Goal: Information Seeking & Learning: Learn about a topic

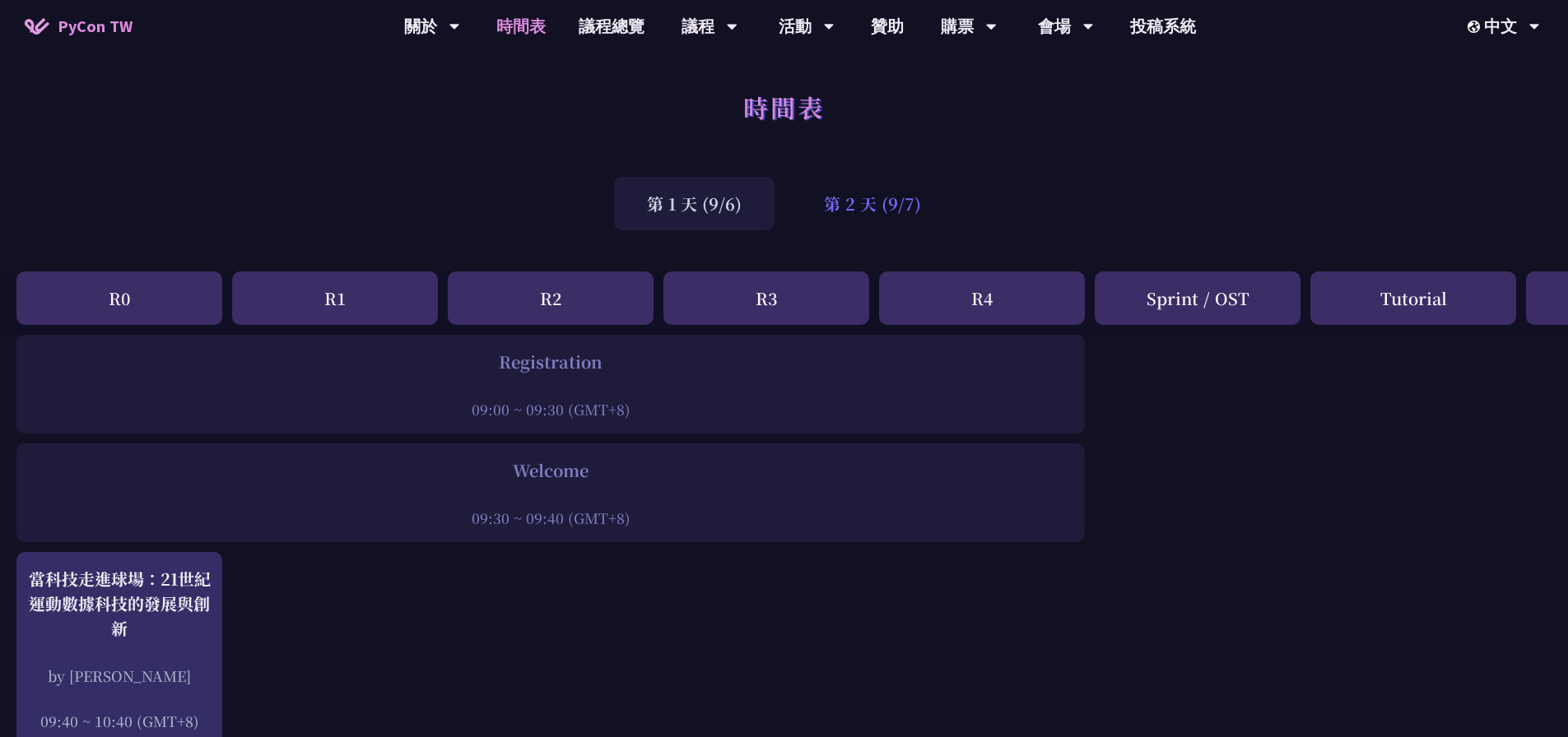
click at [835, 193] on div "第 2 天 (9/7)" at bounding box center [872, 203] width 163 height 54
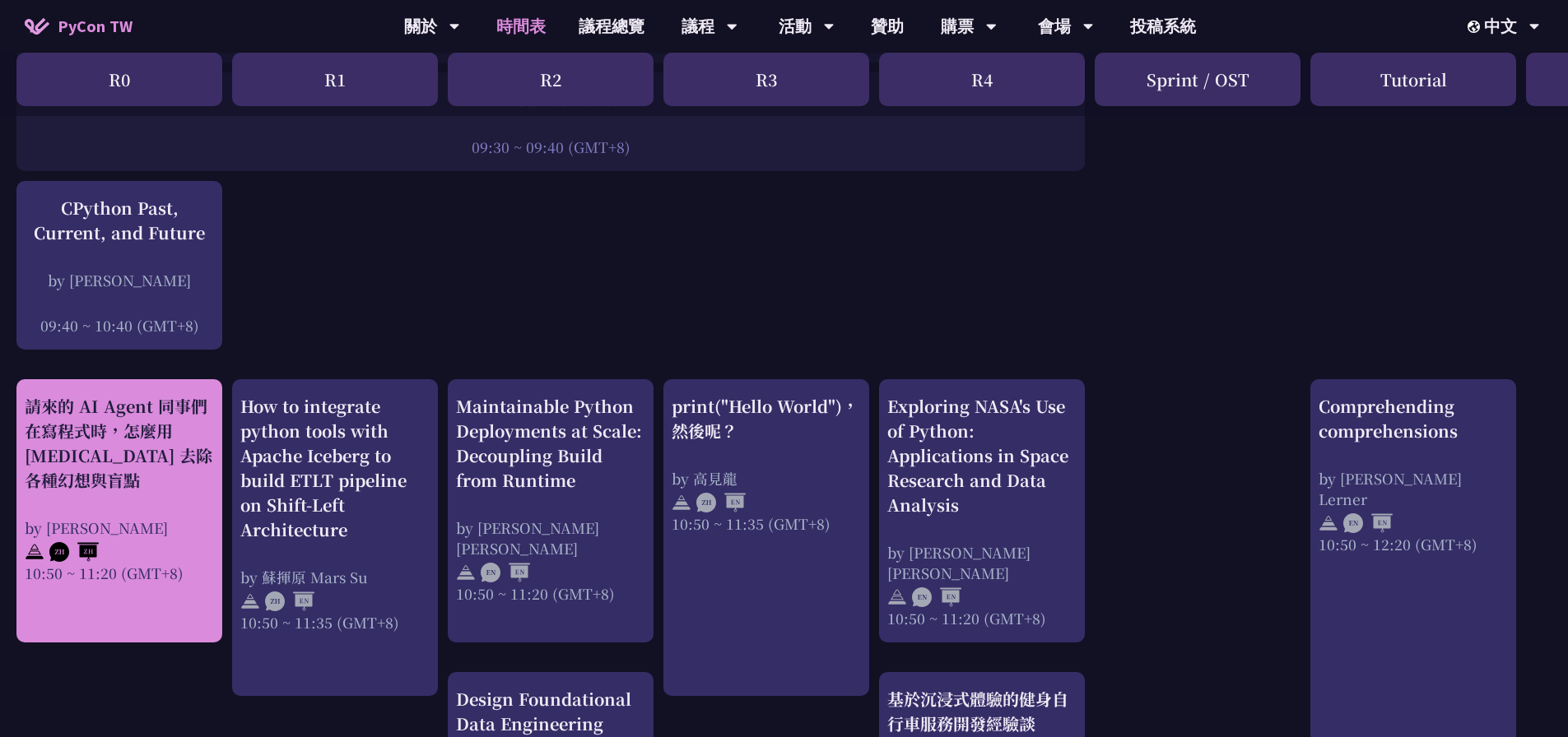
scroll to position [412, 0]
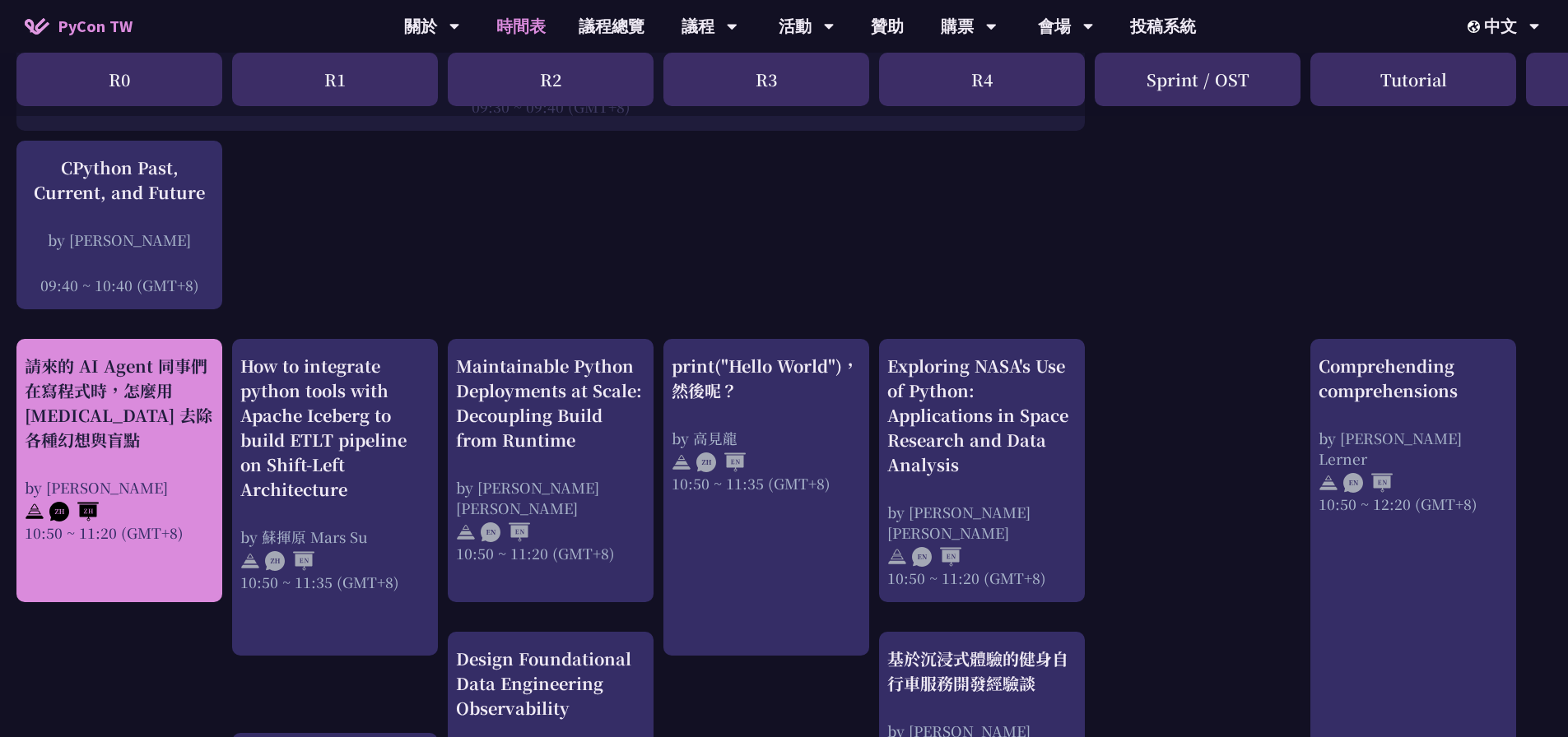
click at [181, 461] on div "請來的 AI Agent 同事們在寫程式時，怎麼用 pytest 去除各種幻想與盲點 by Keith Yang 10:50 ~ 11:20 (GMT+8)" at bounding box center [119, 448] width 189 height 189
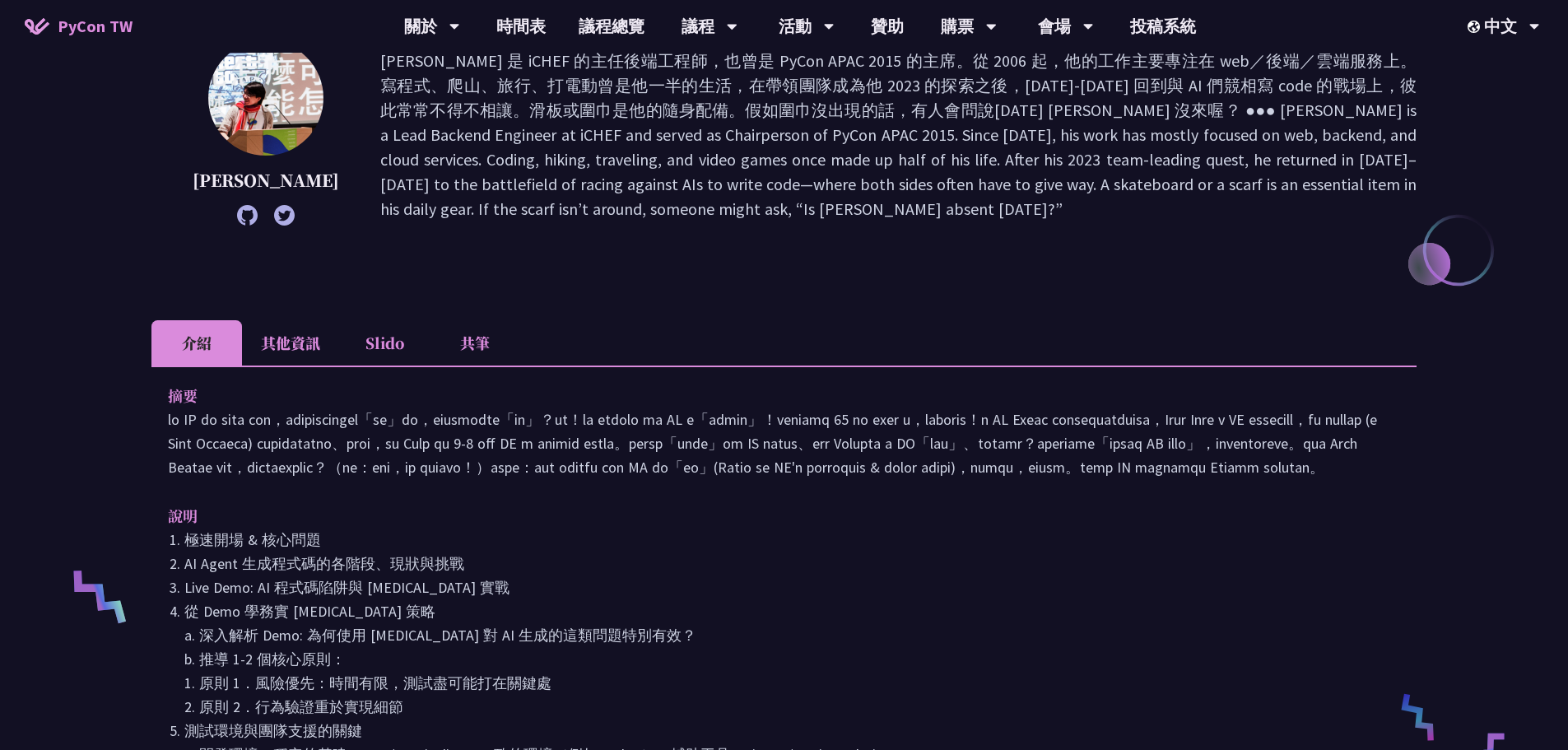
scroll to position [329, 0]
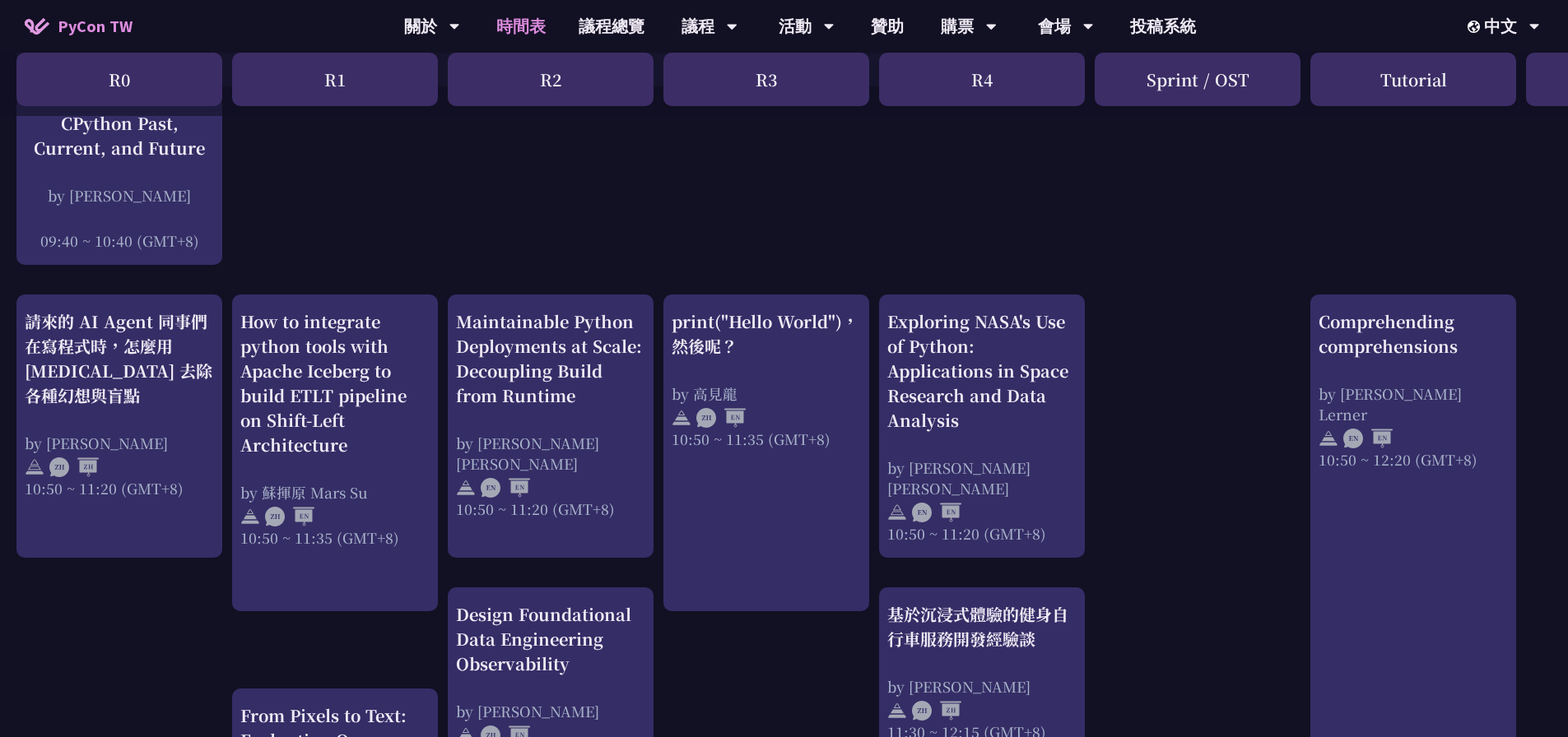
scroll to position [493, 0]
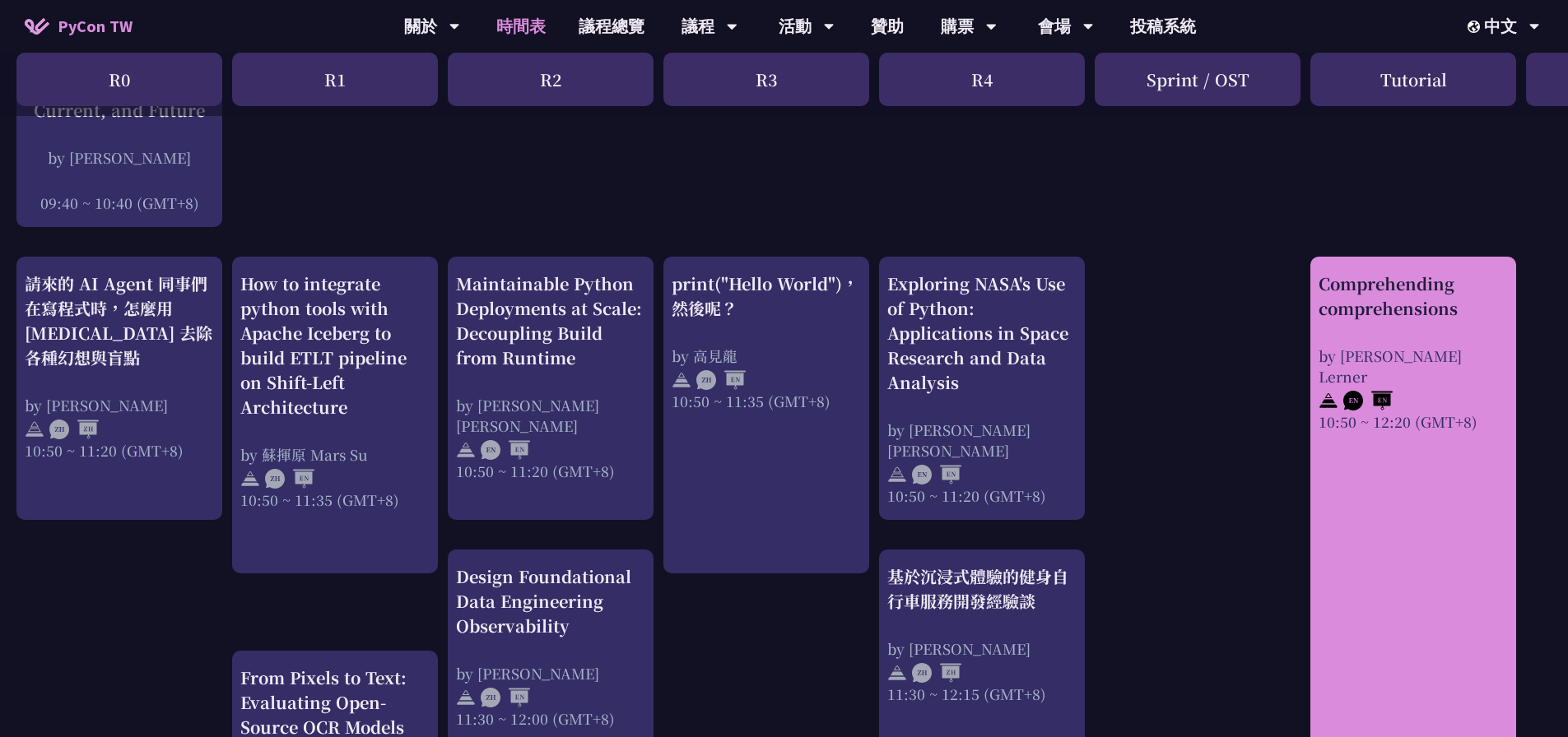
click at [1363, 440] on link "Comprehending comprehensions by Reuven M. Lerner 10:50 ~ 12:20 (GMT+8)" at bounding box center [1413, 580] width 189 height 618
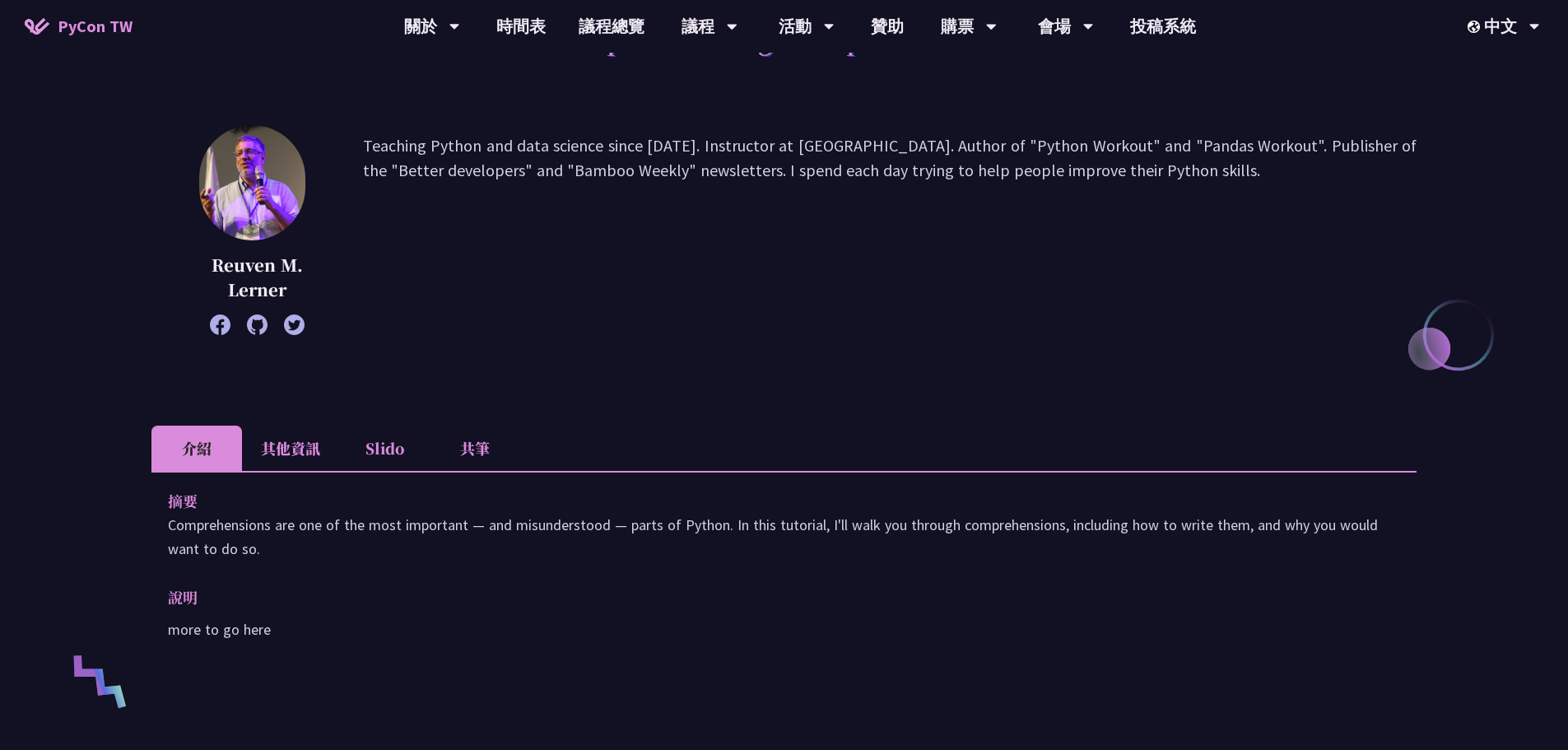
scroll to position [165, 0]
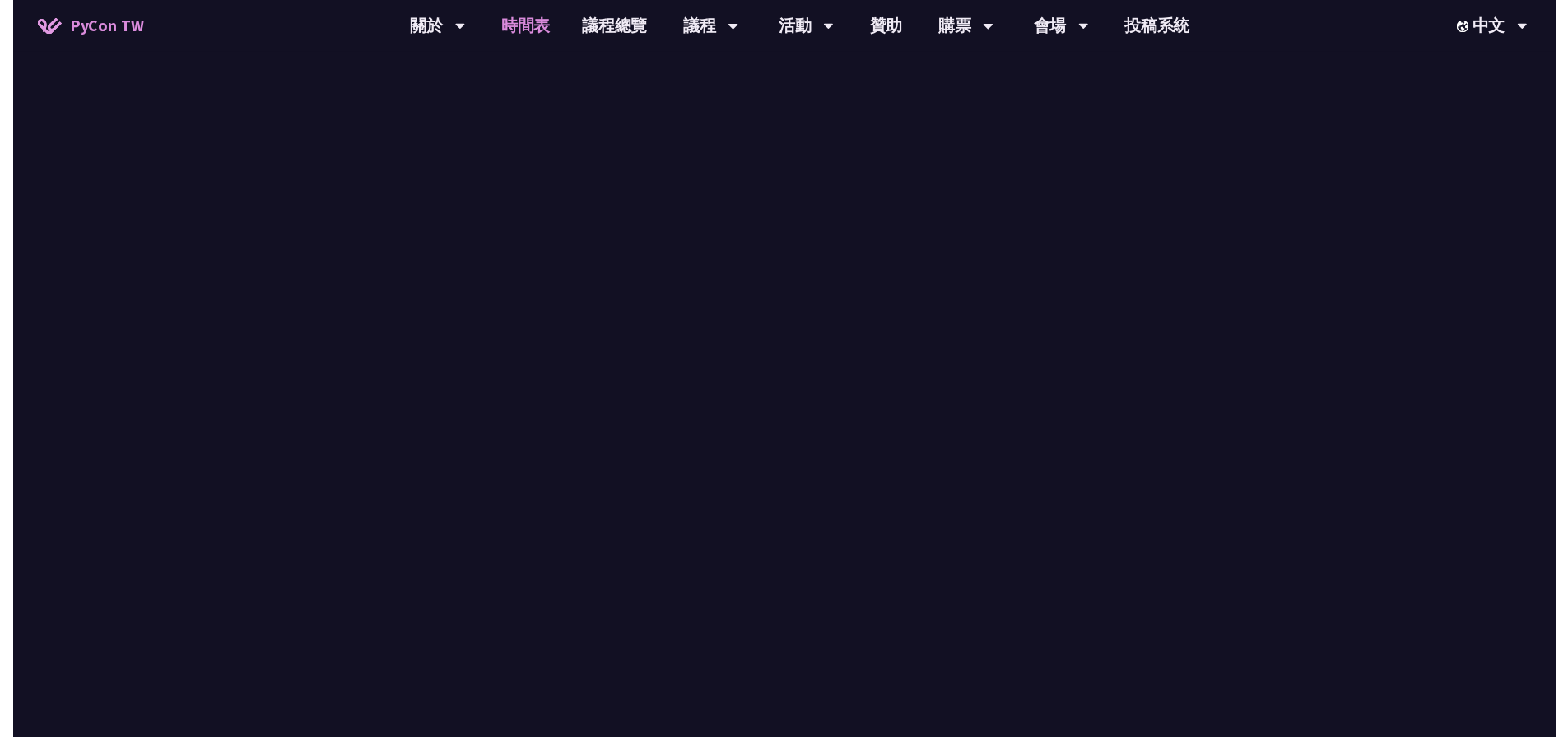
scroll to position [493, 0]
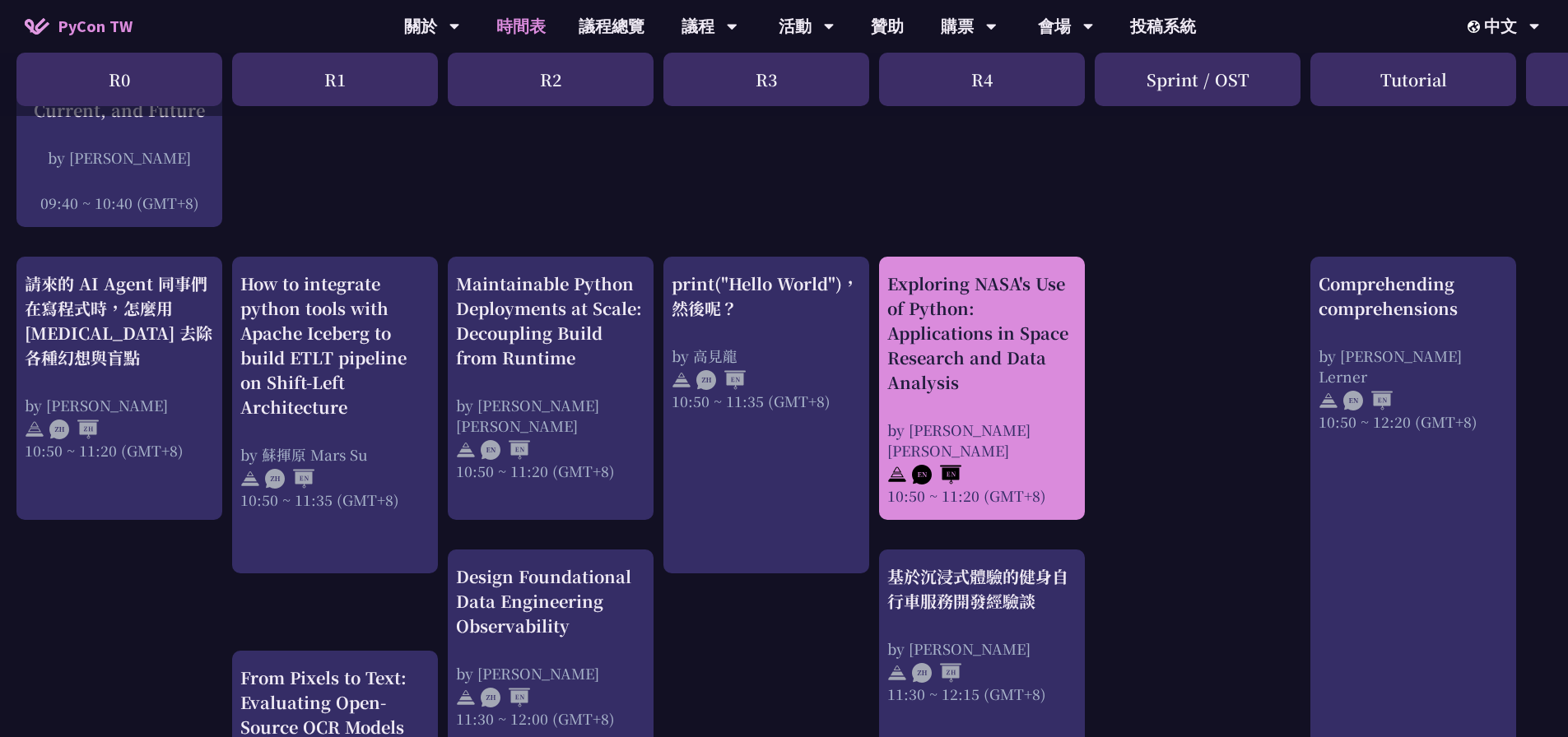
click at [1043, 491] on div "10:50 ~ 11:20 (GMT+8)" at bounding box center [982, 495] width 189 height 20
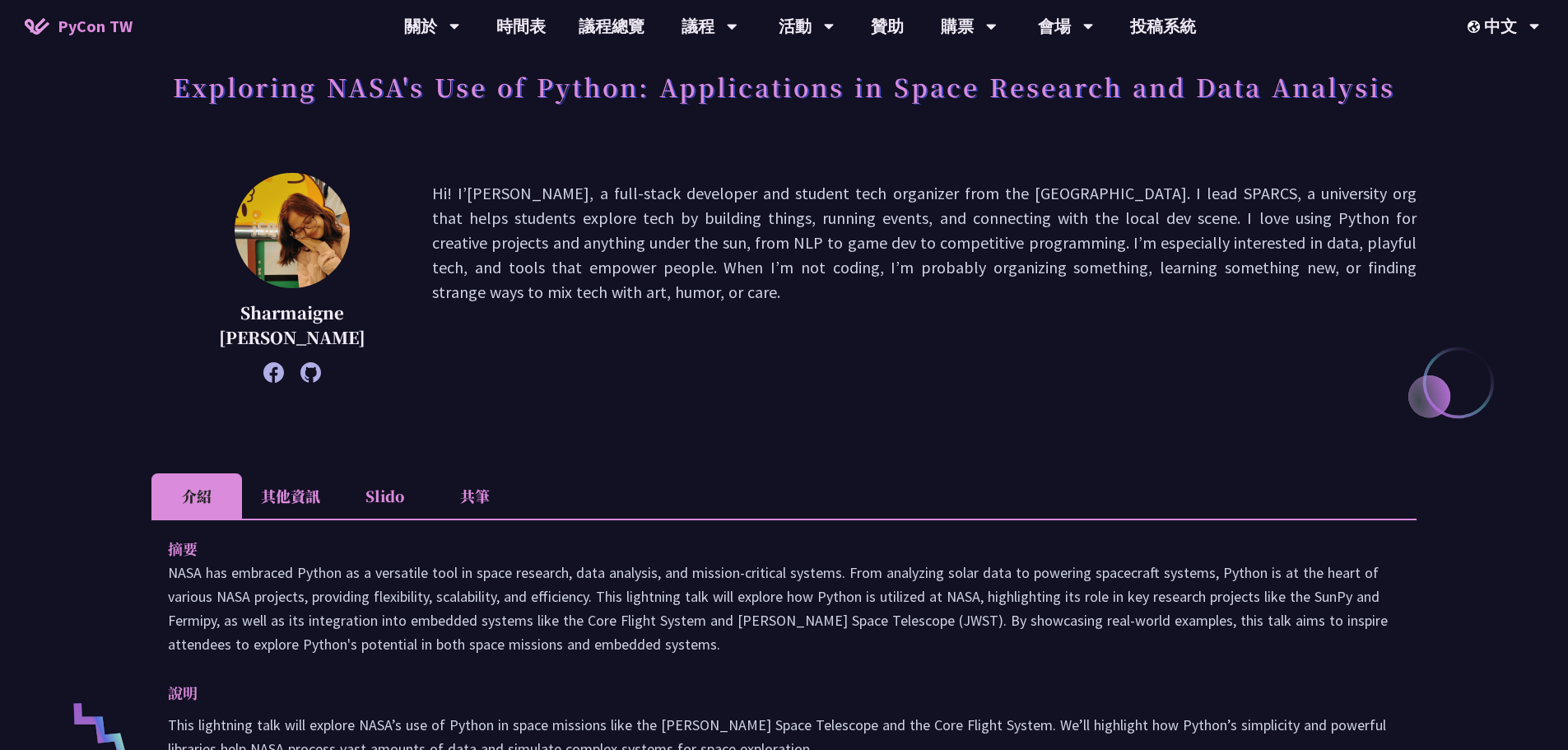
scroll to position [165, 0]
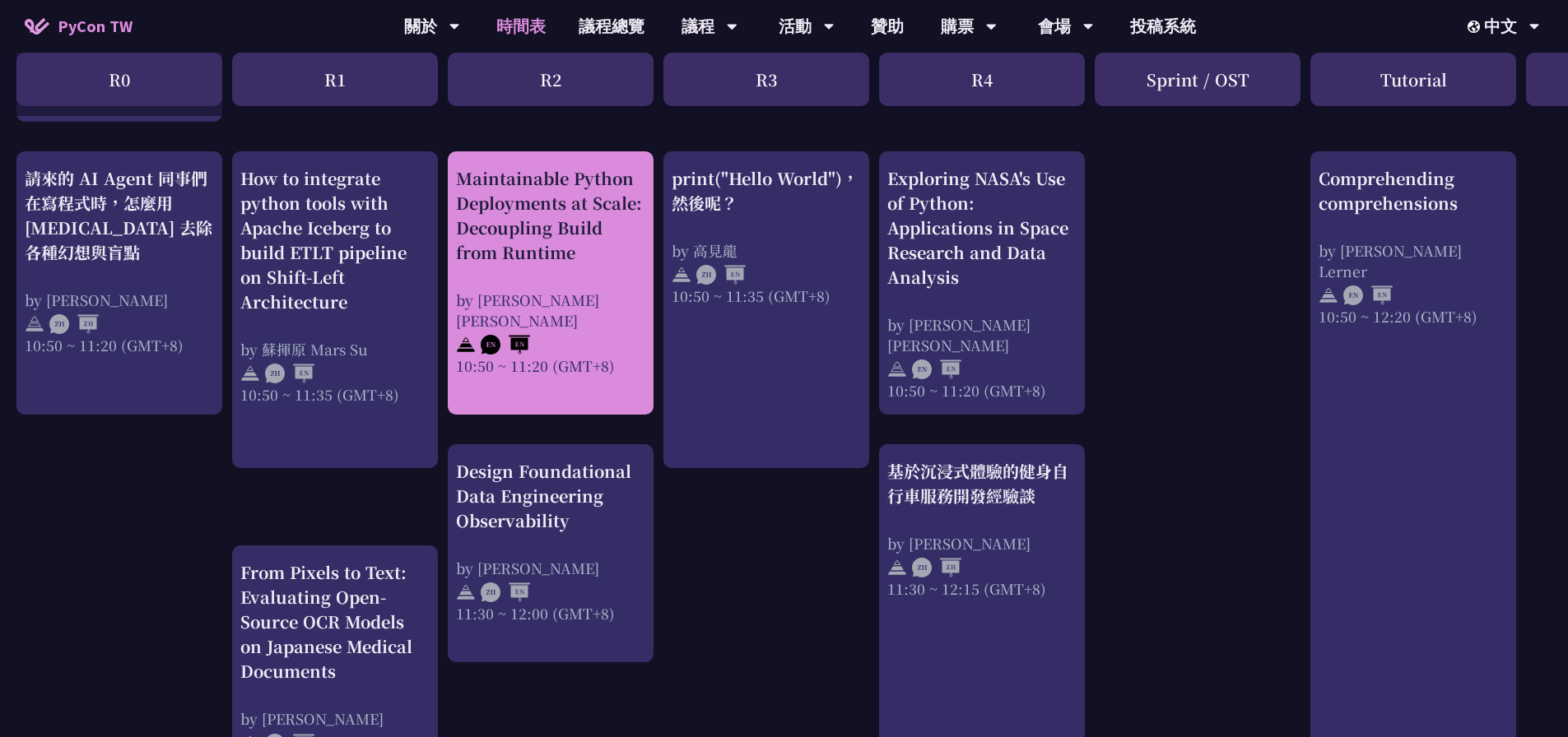
scroll to position [741, 0]
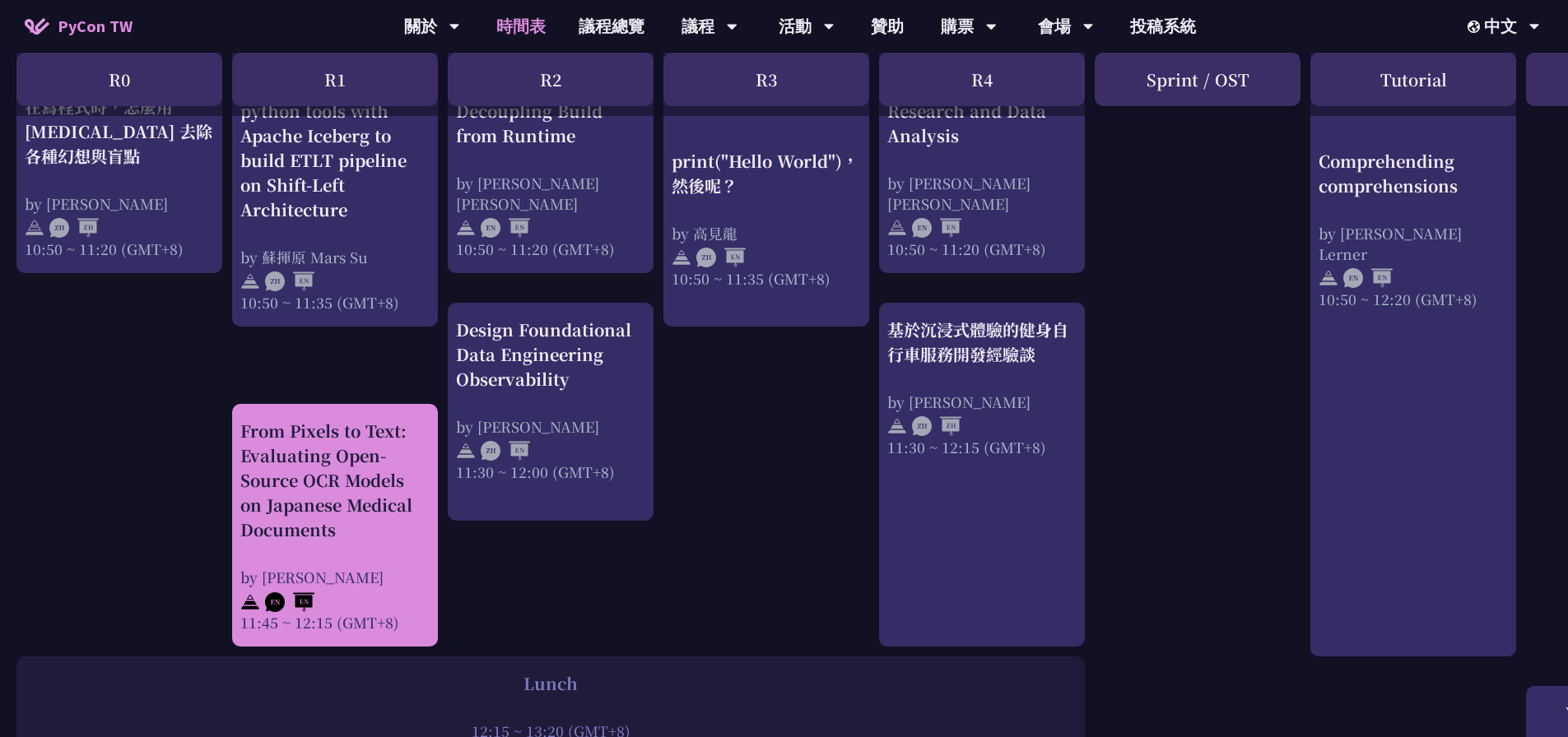
click at [355, 541] on div "From Pixels to Text: Evaluating Open-Source OCR Models on Japanese Medical Docu…" at bounding box center [334, 480] width 189 height 123
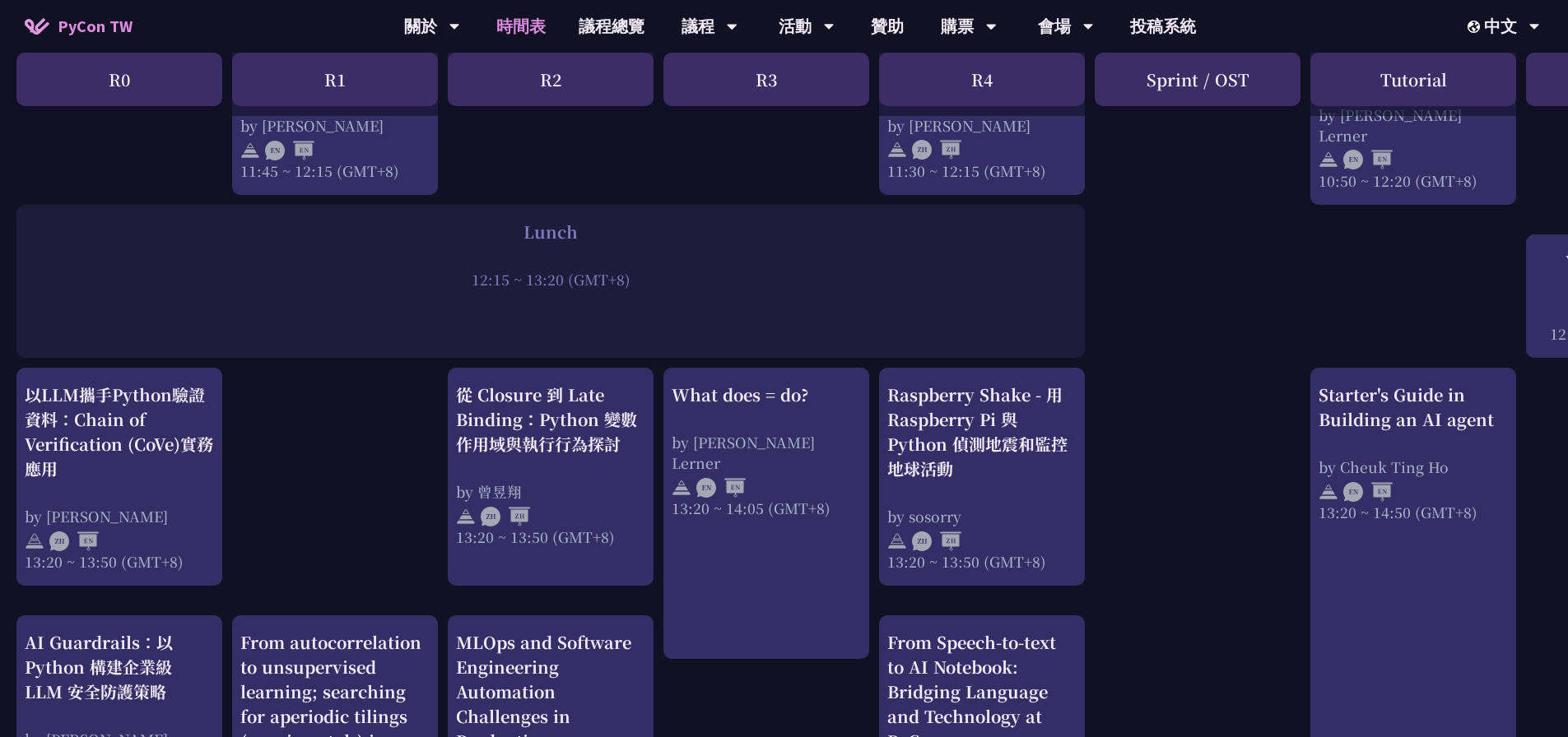
scroll to position [1193, 0]
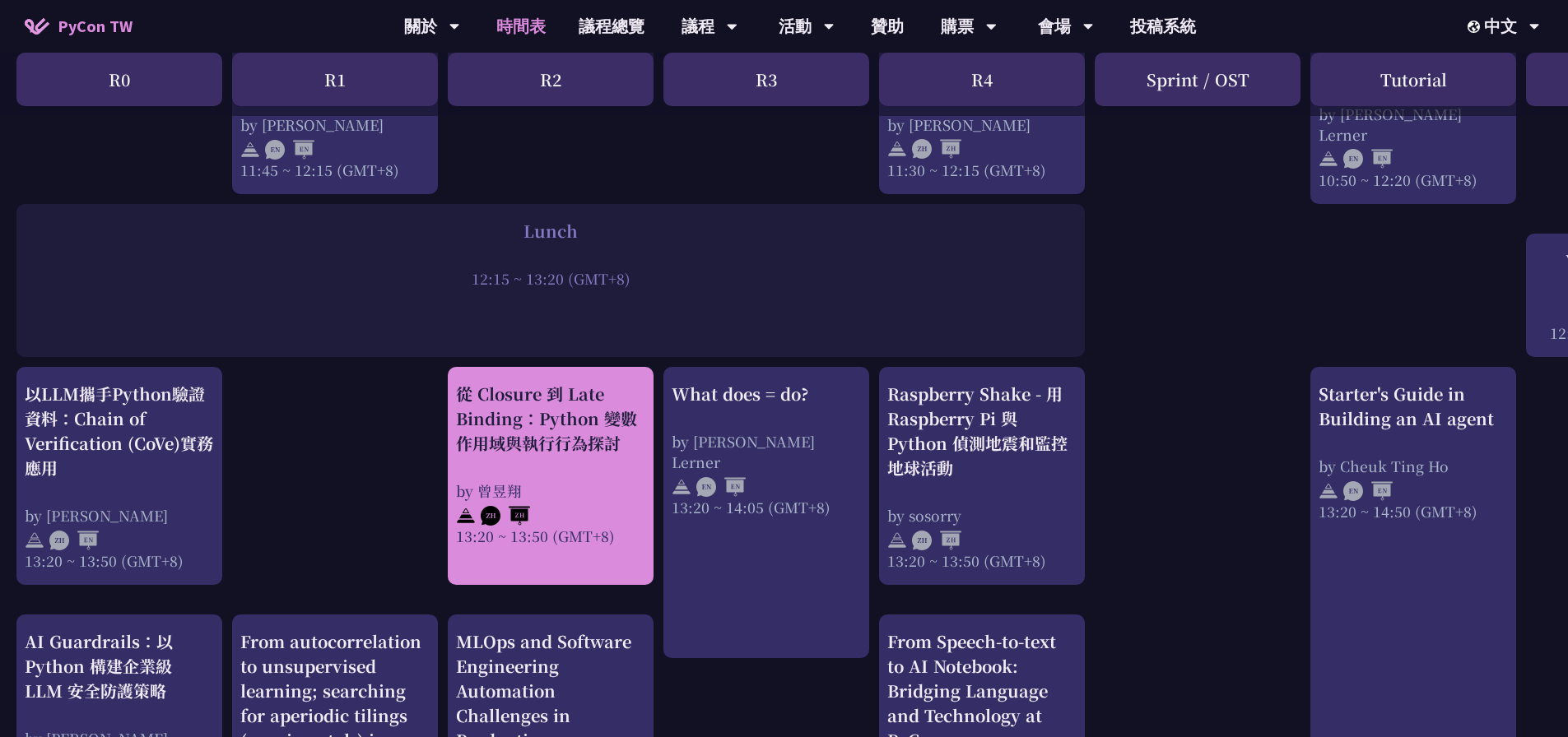
click at [620, 484] on div "by 曾昱翔" at bounding box center [550, 490] width 189 height 20
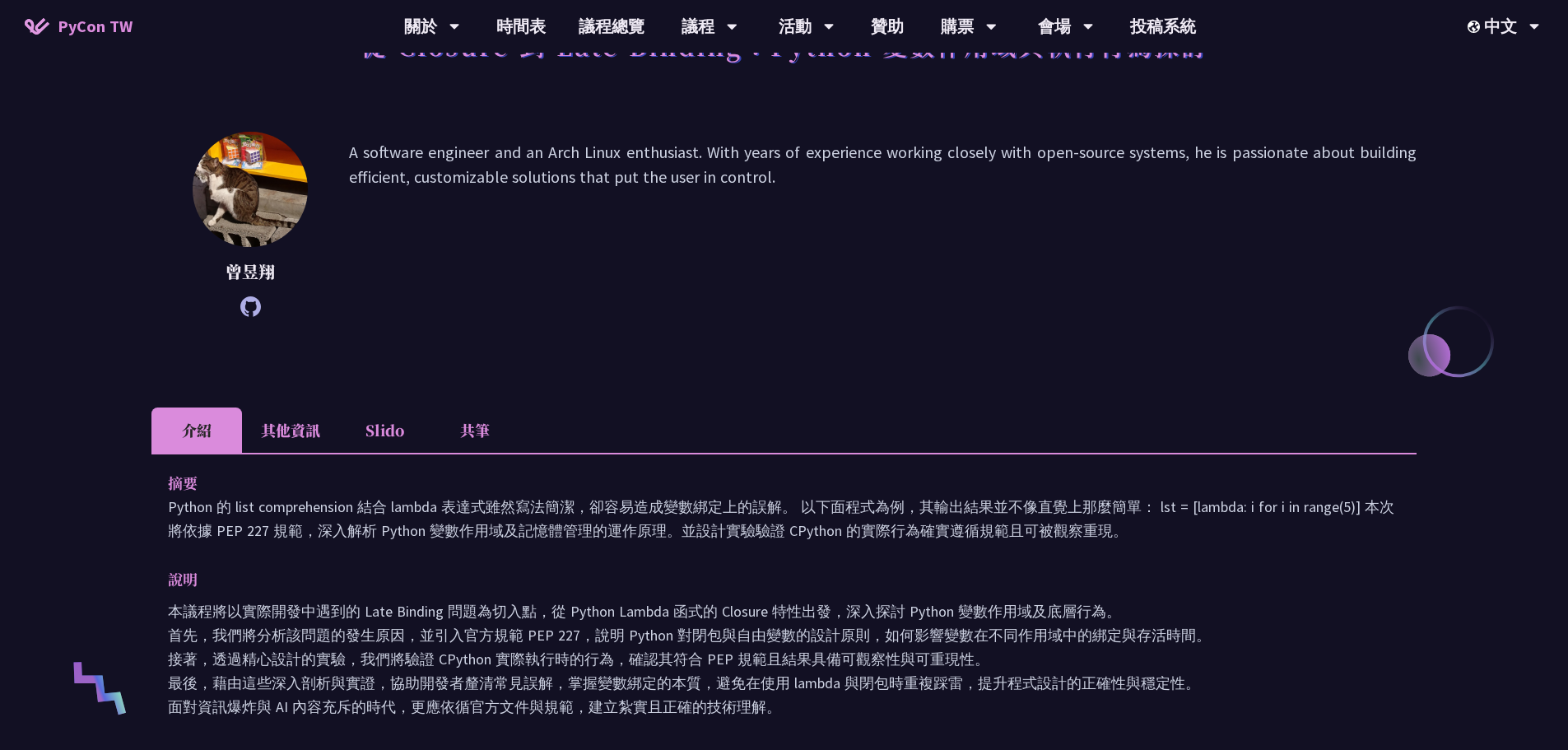
scroll to position [247, 0]
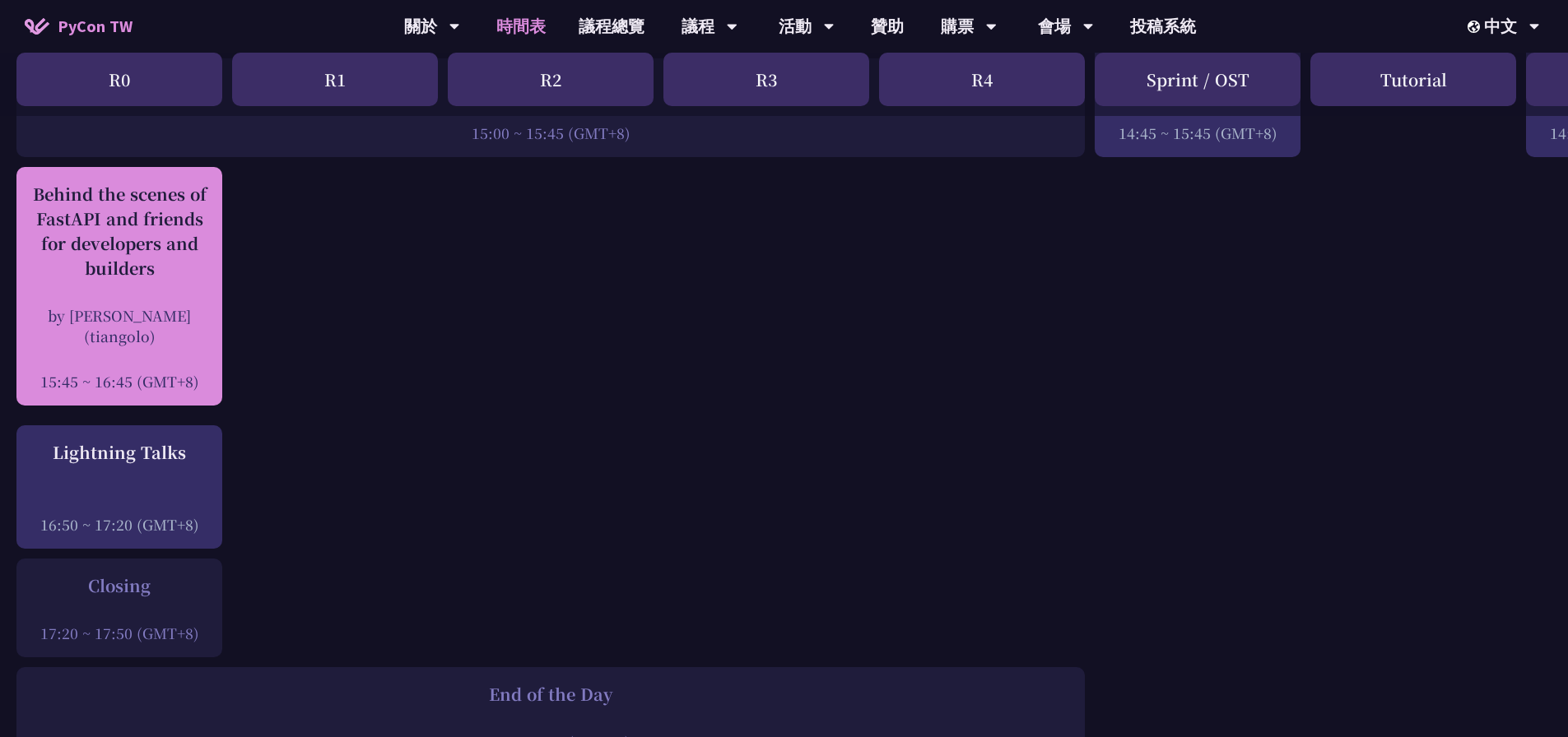
scroll to position [2098, 0]
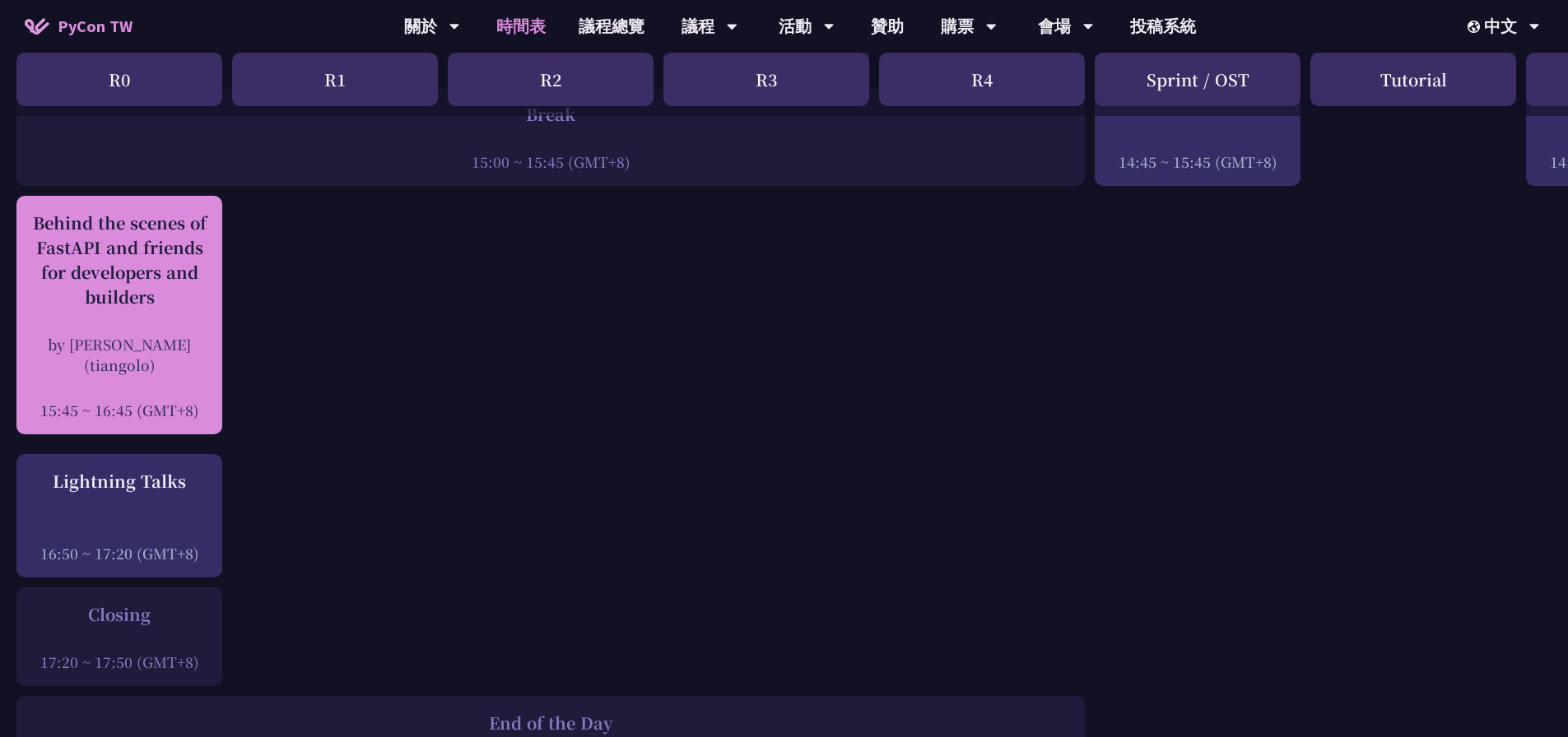
click at [152, 376] on div at bounding box center [119, 388] width 189 height 25
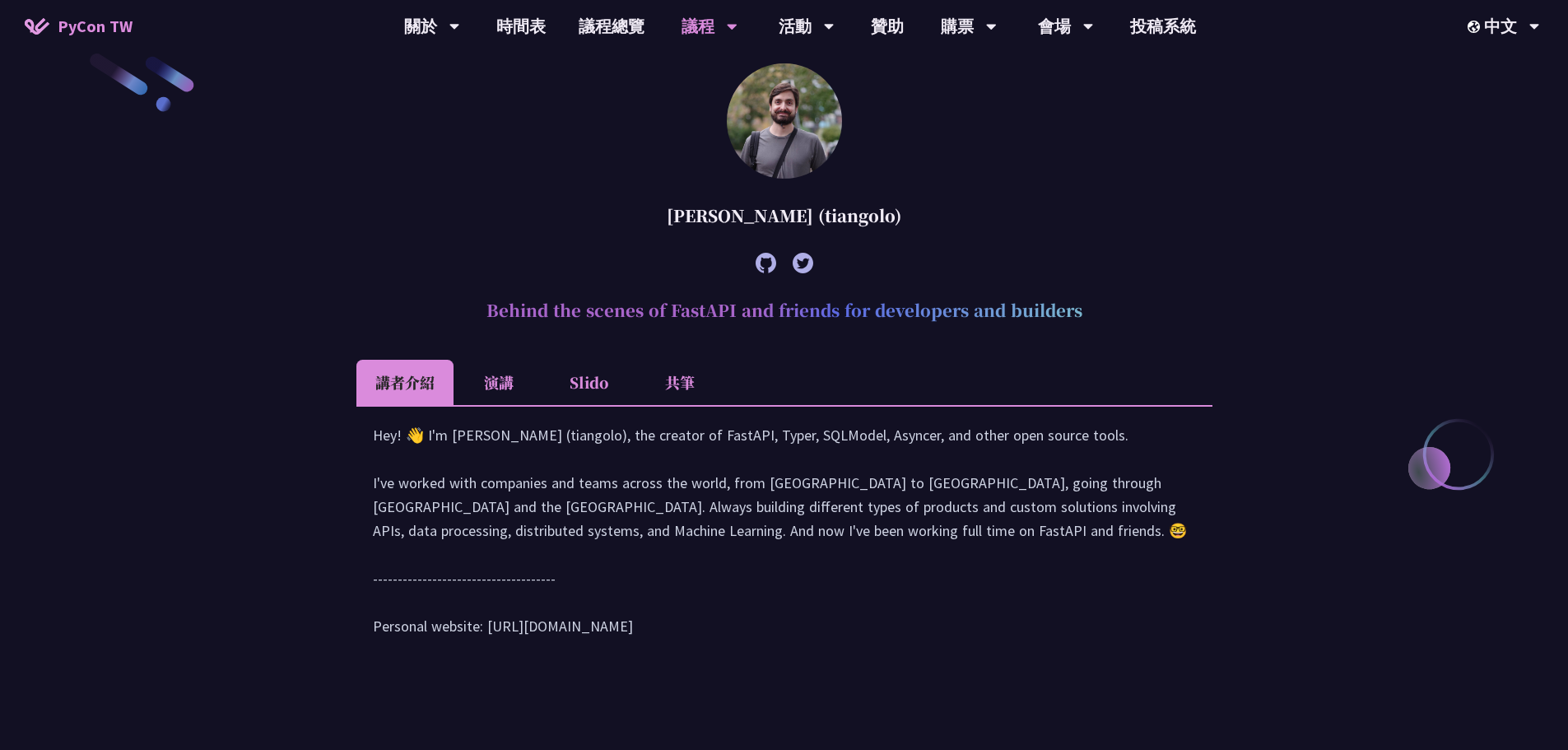
scroll to position [503, 0]
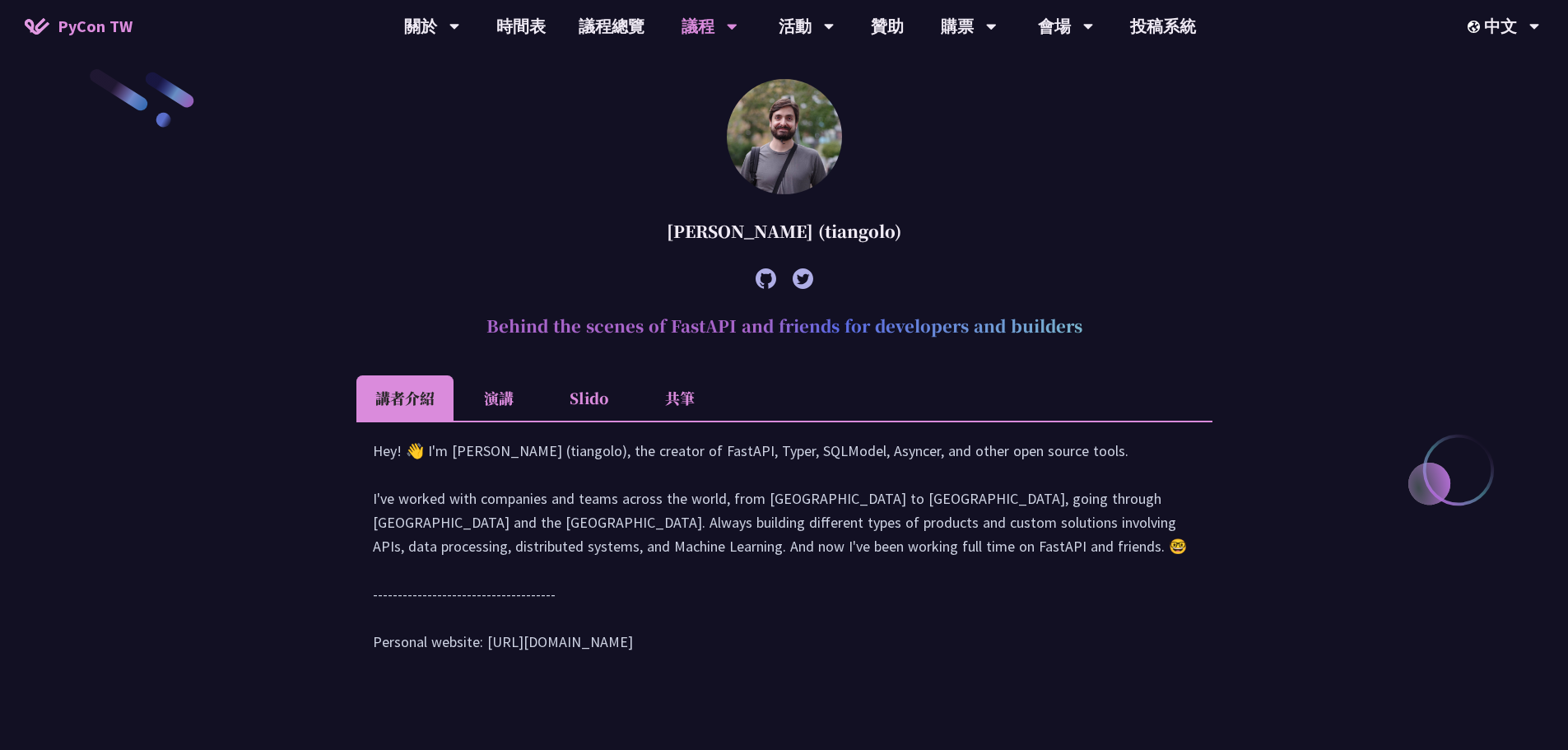
drag, startPoint x: 566, startPoint y: 330, endPoint x: 1081, endPoint y: 328, distance: 515.0
click at [1081, 328] on h2 "Behind the scenes of FastAPI and friends for developers and builders" at bounding box center [784, 326] width 856 height 49
click at [876, 378] on ul "講者介紹 演講 Slido 共筆" at bounding box center [784, 398] width 856 height 45
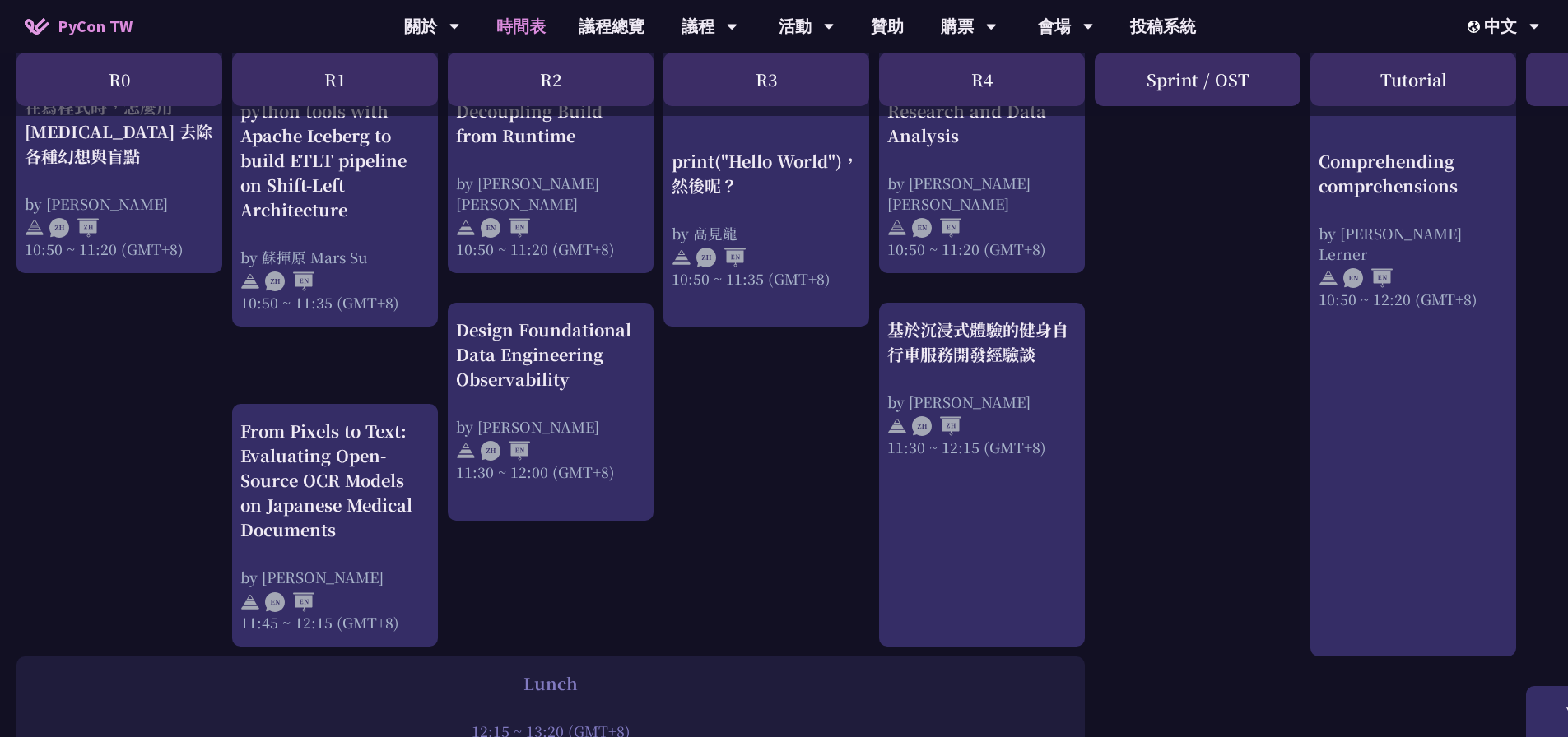
scroll to position [659, 0]
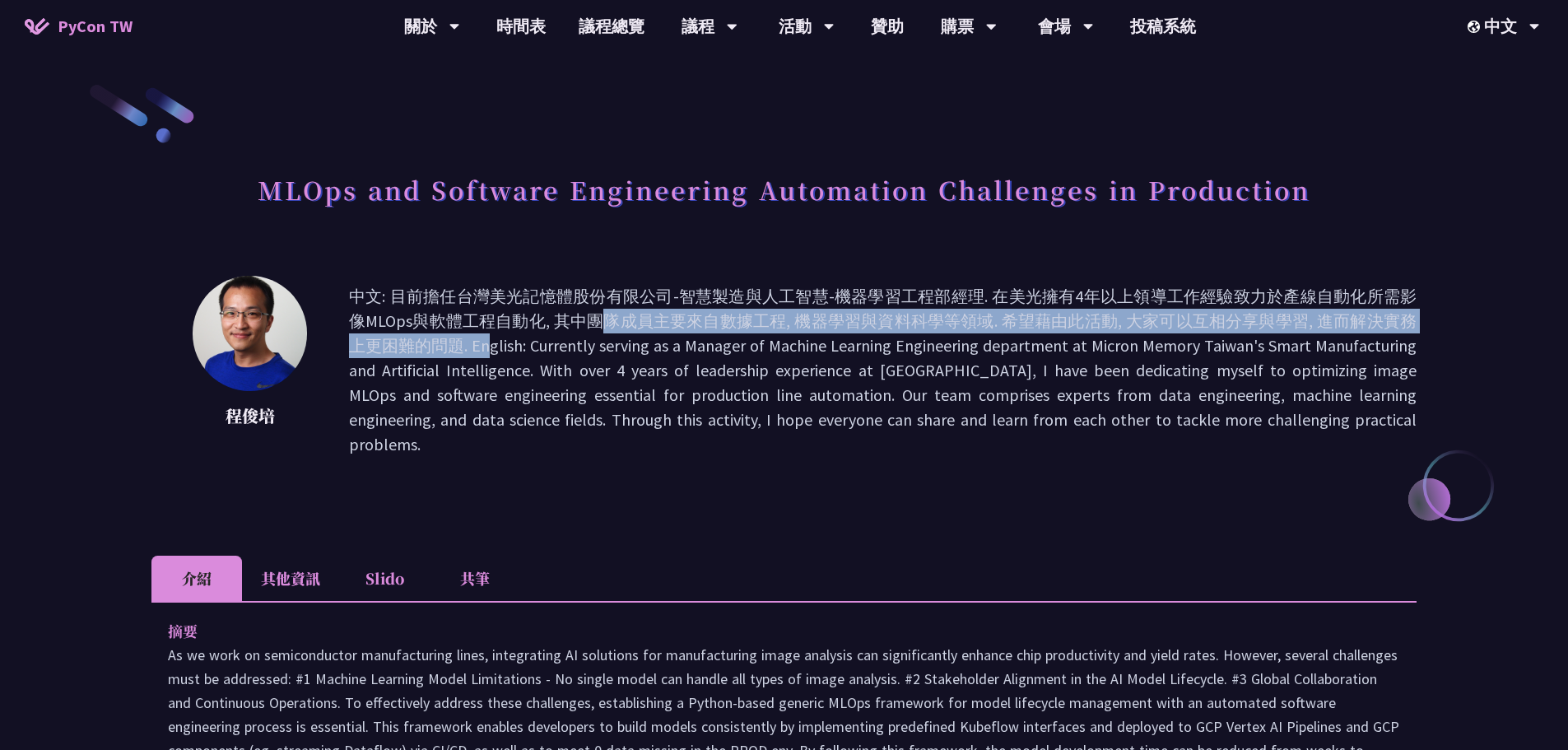
drag, startPoint x: 381, startPoint y: 320, endPoint x: 1369, endPoint y: 320, distance: 988.0
click at [1369, 320] on p "中文: 目前擔任台灣美光記憶體股份有限公司-智慧製造與人工智慧-機器學習工程部經理. 在美光擁有4年以上領導工作經驗致力於產線自動化所需影像MLOps與軟體工…" at bounding box center [883, 371] width 1068 height 173
